Goal: Find specific page/section: Find specific page/section

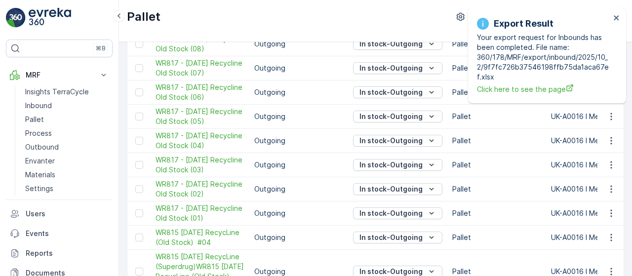
scroll to position [600, 0]
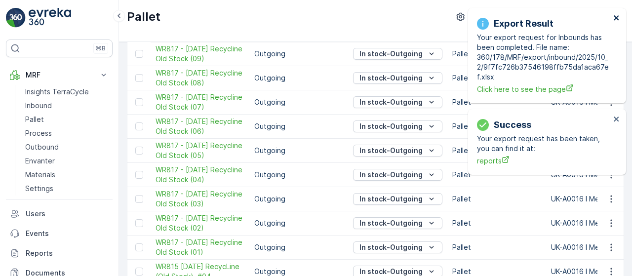
click at [614, 17] on icon "close" at bounding box center [616, 18] width 7 height 8
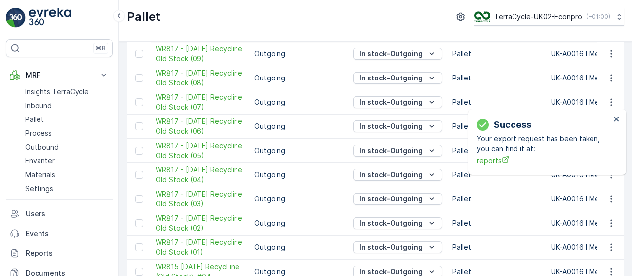
click at [589, 109] on div "Success Your export request has been taken, you can find it at: reports" at bounding box center [547, 142] width 158 height 66
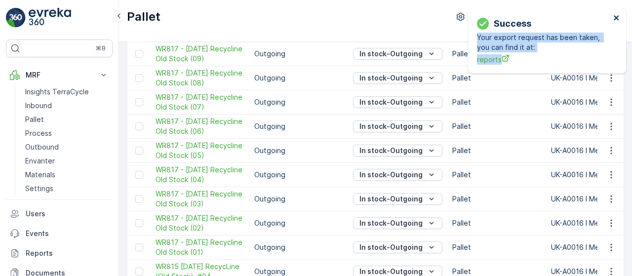
click at [614, 17] on div "Success Your export request has been taken, you can find it at: reports" at bounding box center [547, 41] width 158 height 66
click at [615, 18] on icon "close" at bounding box center [616, 18] width 7 height 8
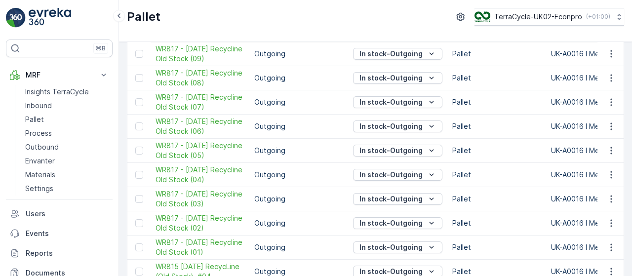
click at [537, 25] on div "Pallet TerraCycle-UK02-Econpro ( +01:00 )" at bounding box center [375, 21] width 513 height 42
click at [535, 19] on p "TerraCycle-UK02-Econpro" at bounding box center [538, 17] width 88 height 10
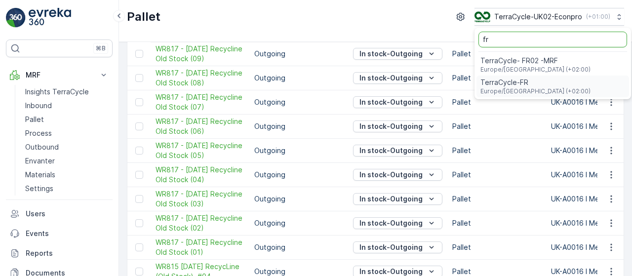
type input "fr"
click at [538, 61] on span "TerraCycle- FR02 -MRF" at bounding box center [535, 61] width 110 height 10
